Goal: Find specific page/section: Find specific page/section

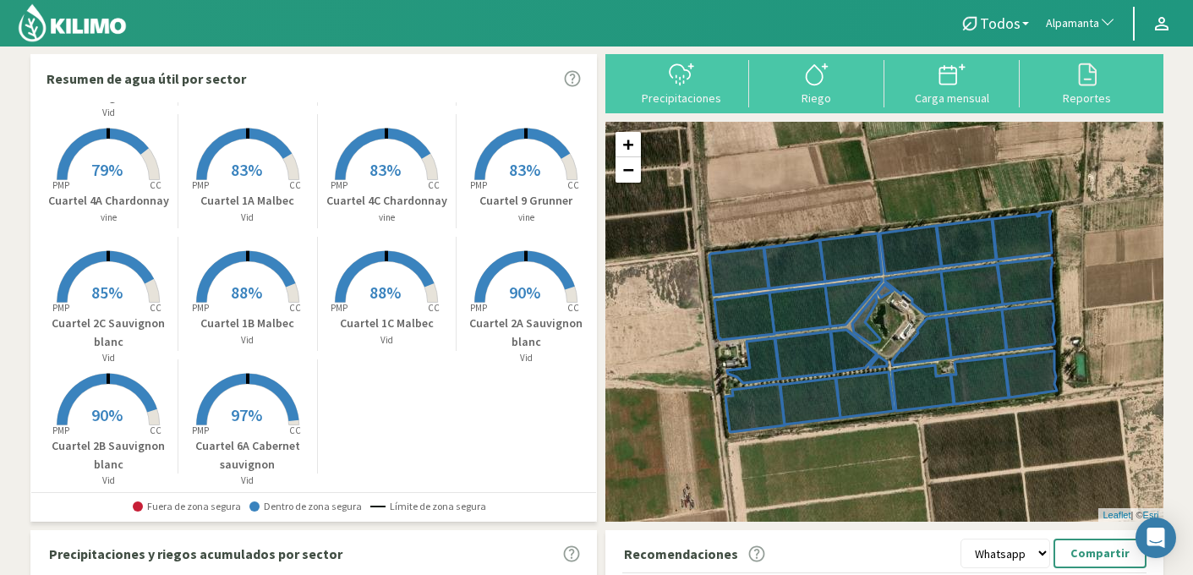
scroll to position [505, 0]
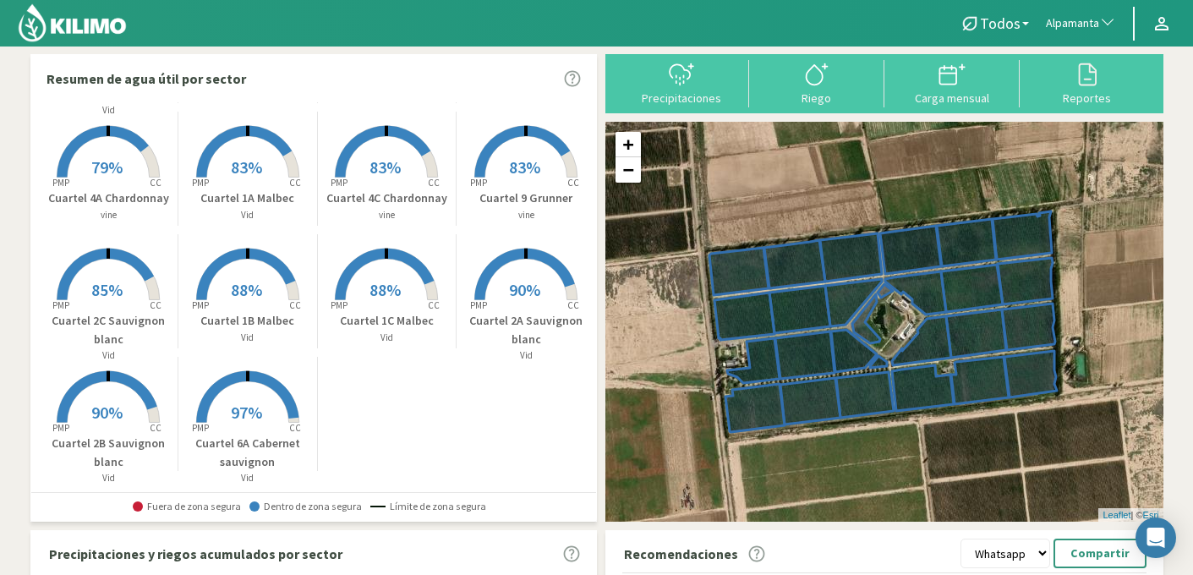
click at [275, 406] on rect at bounding box center [247, 424] width 135 height 135
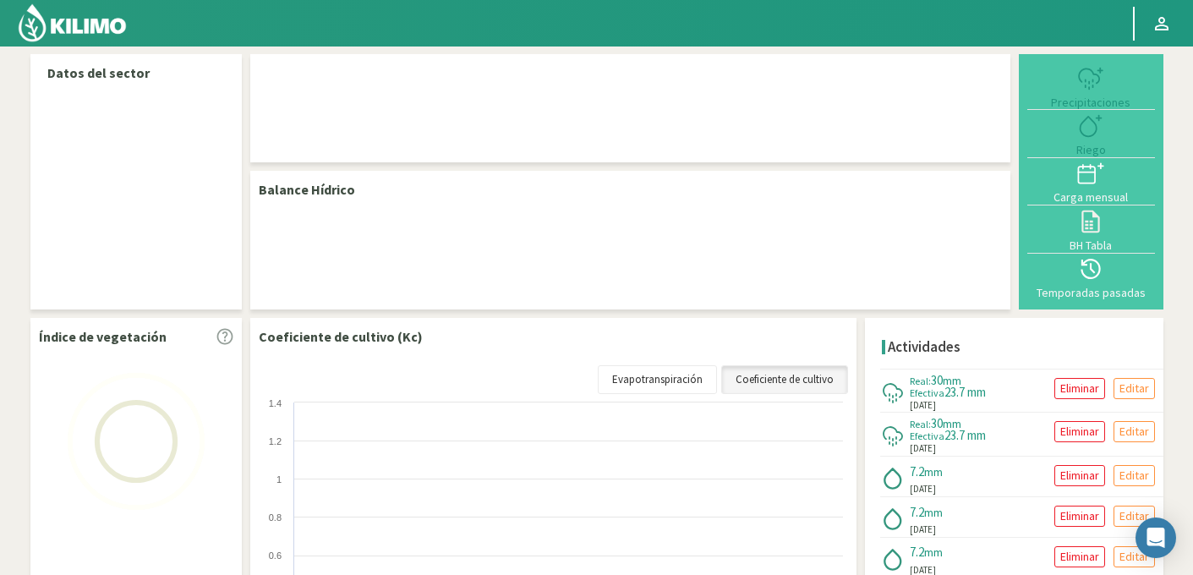
select select "33: Object"
select select "15: Object"
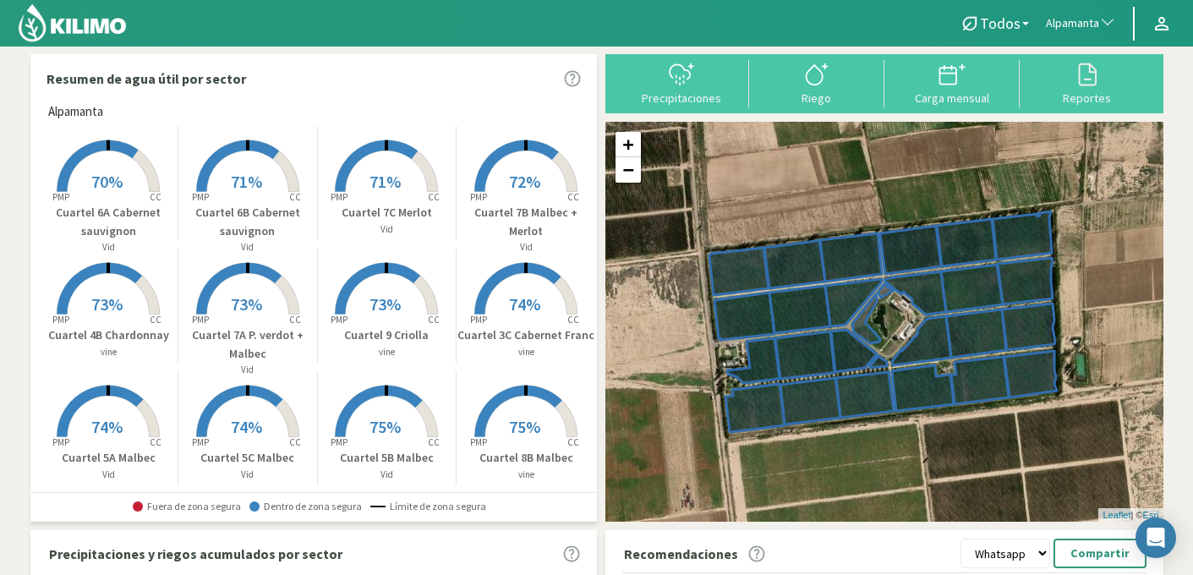
click at [1064, 25] on span "Alpamanta" at bounding box center [1072, 23] width 53 height 17
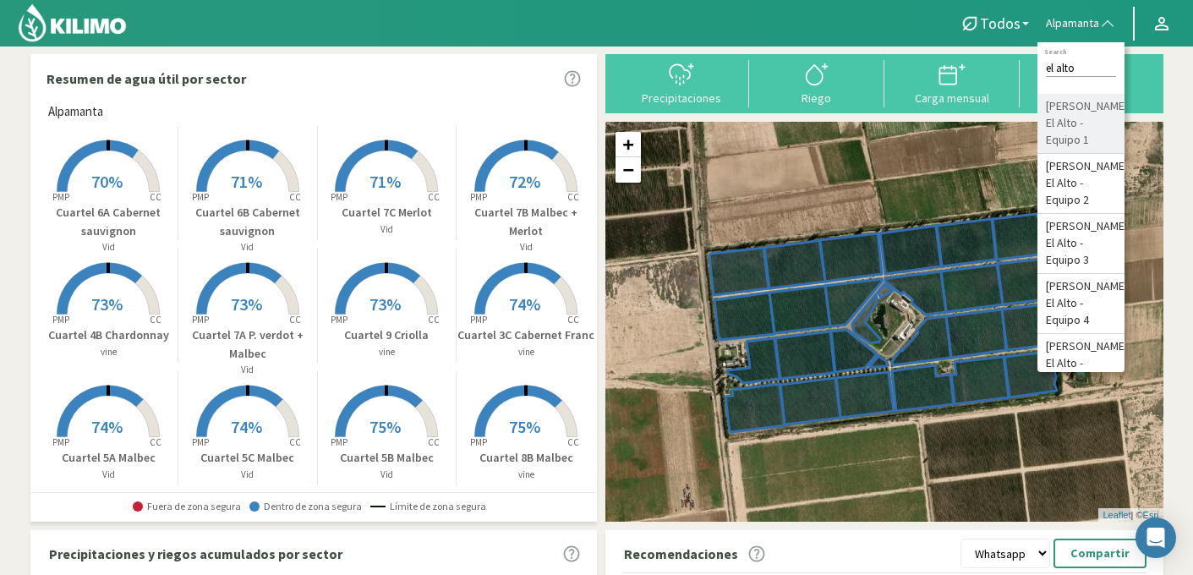
type input "el alto"
click at [1076, 123] on li "Doña [PERSON_NAME] El Alto - Equipo 1" at bounding box center [1081, 124] width 87 height 60
